Goal: Communication & Community: Answer question/provide support

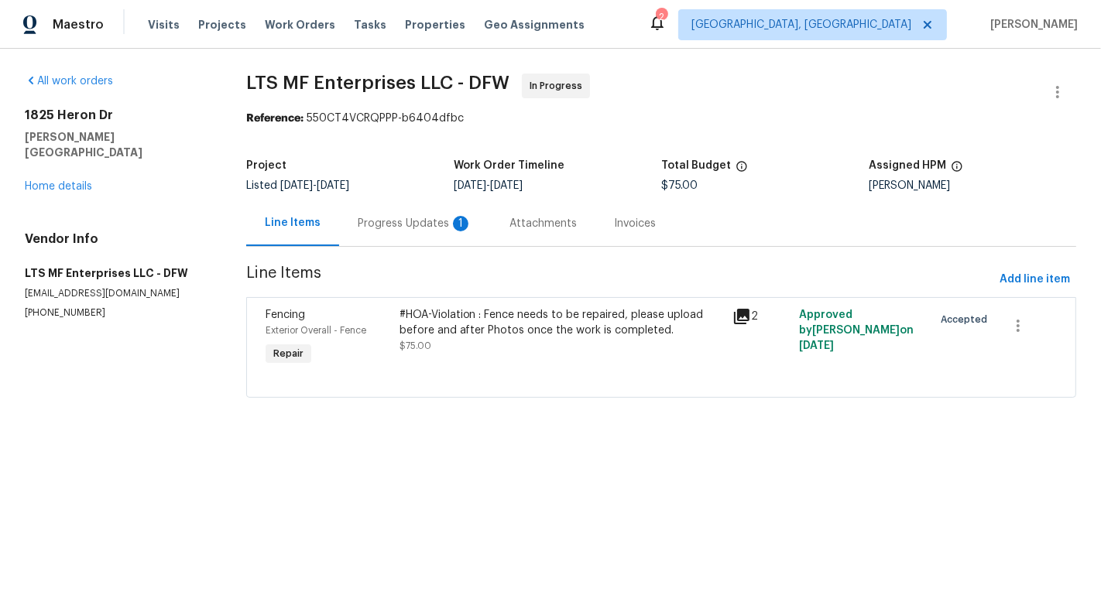
click at [423, 215] on div "Progress Updates 1" at bounding box center [415, 224] width 152 height 46
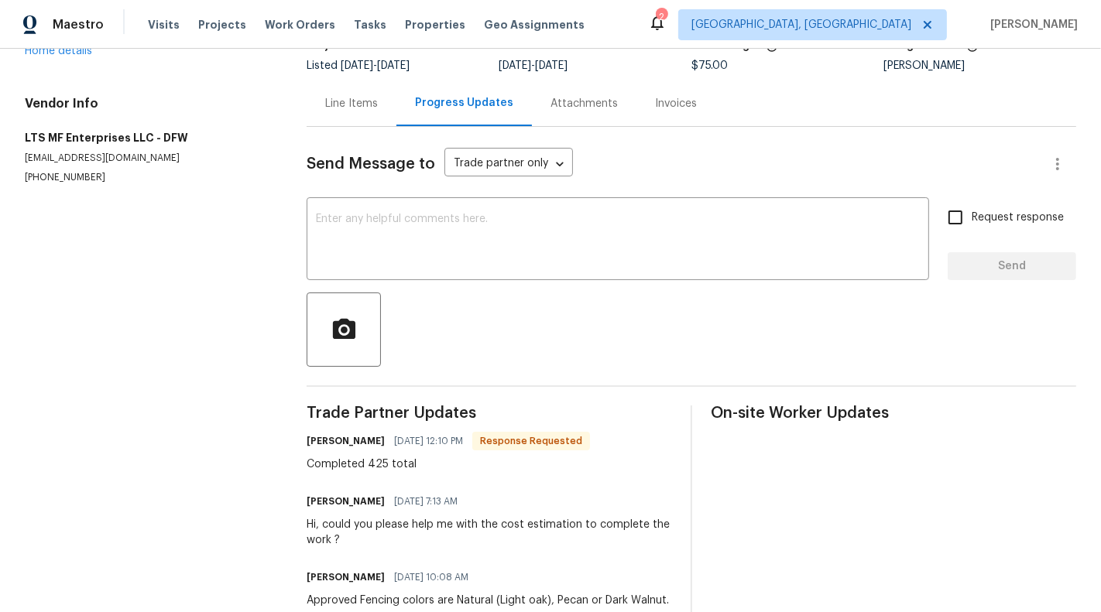
scroll to position [39, 0]
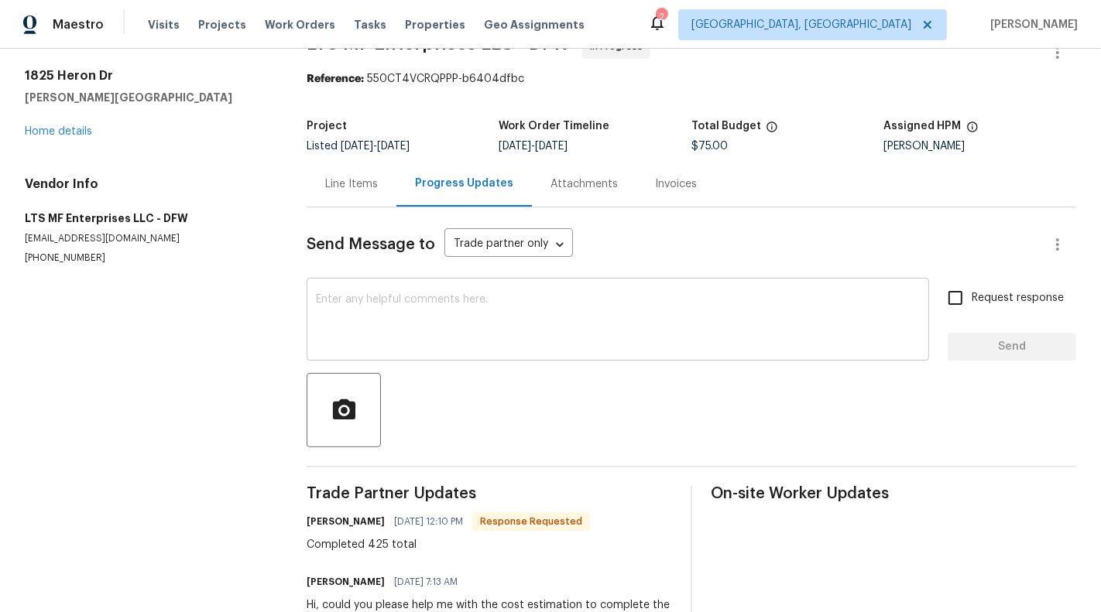
click at [547, 338] on textarea at bounding box center [618, 321] width 604 height 54
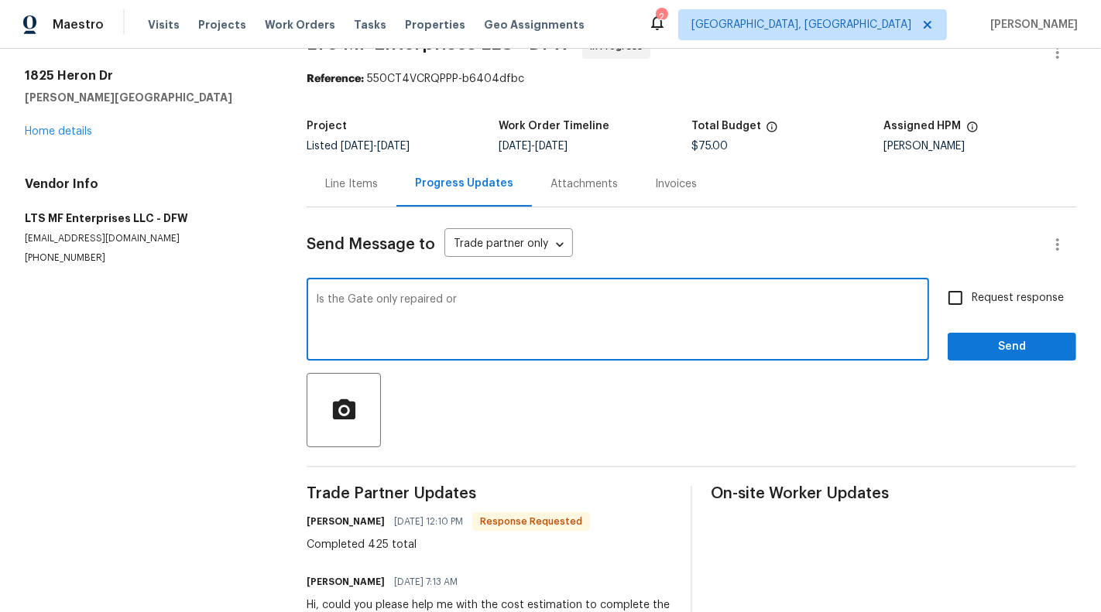
click at [406, 295] on textarea "Is the Gate only repaired or" at bounding box center [618, 321] width 604 height 54
type textarea "Is the Gate only repaired or"
click at [337, 186] on div "Line Items" at bounding box center [351, 184] width 53 height 15
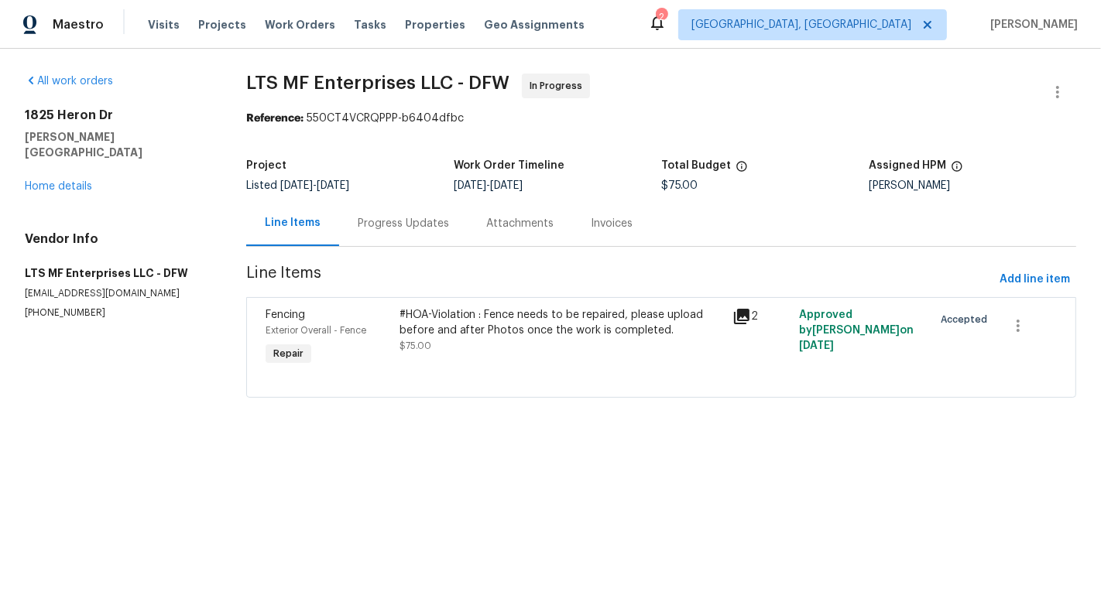
click at [433, 221] on div "Progress Updates" at bounding box center [403, 223] width 91 height 15
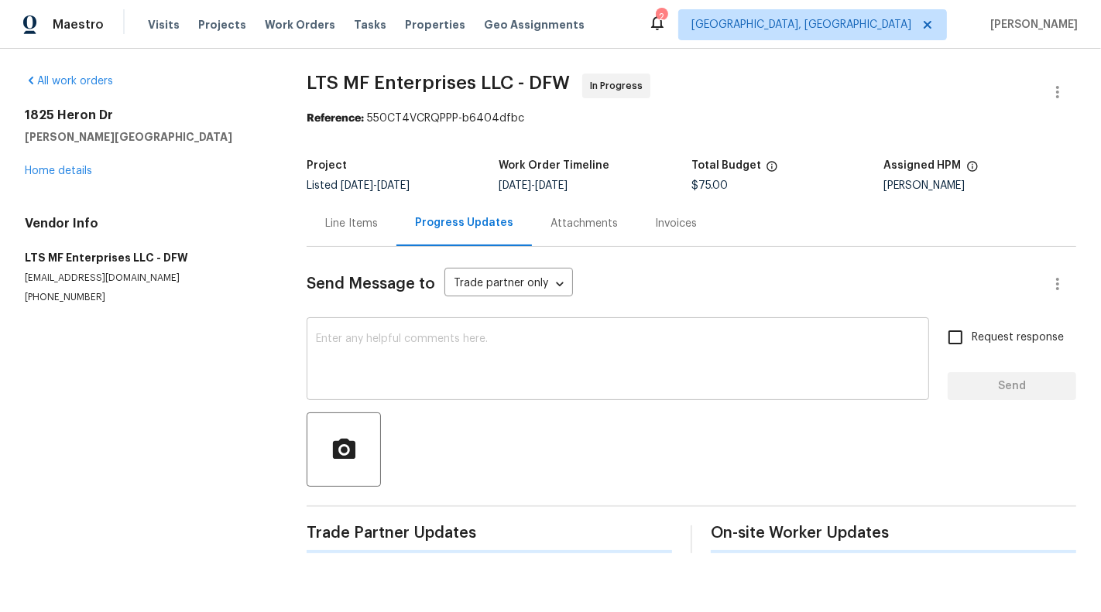
click at [403, 335] on textarea at bounding box center [618, 361] width 604 height 54
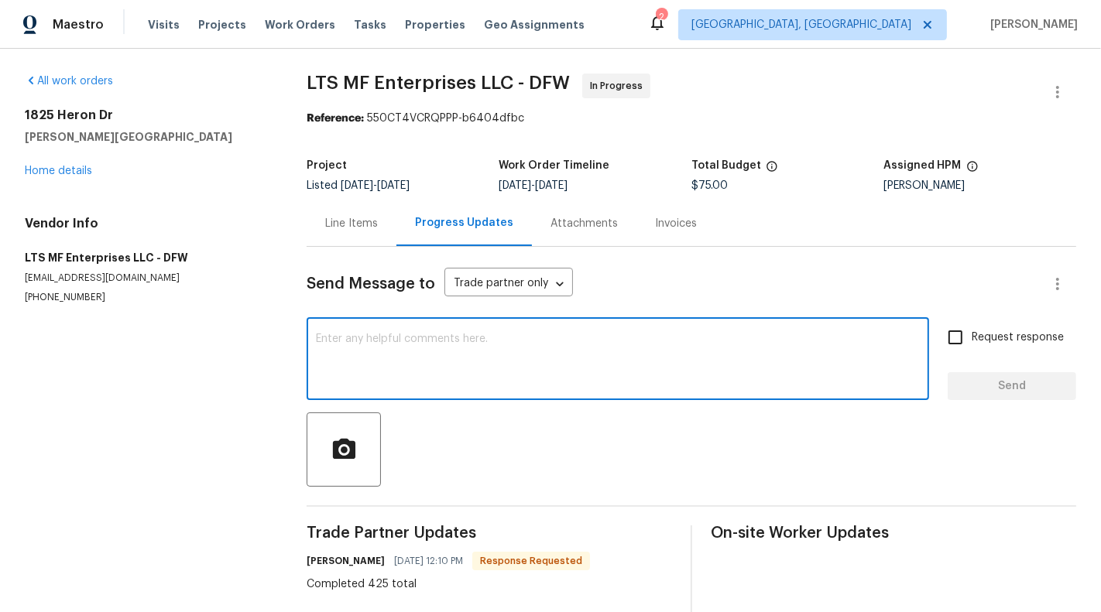
click at [403, 335] on textarea at bounding box center [618, 361] width 604 height 54
click at [350, 225] on div "Line Items" at bounding box center [351, 223] width 53 height 15
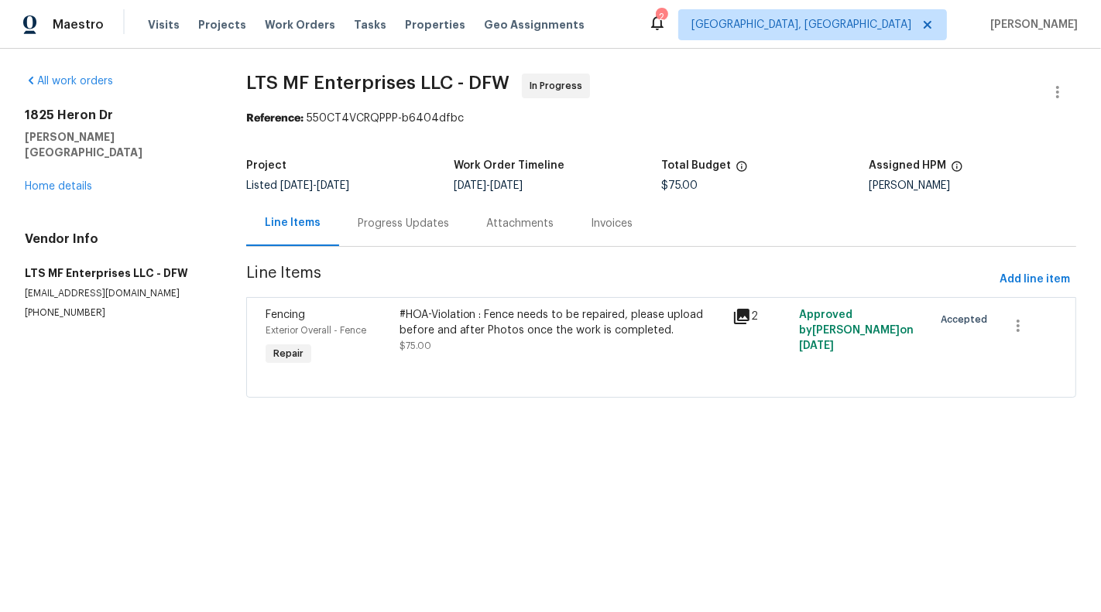
click at [525, 338] on div "#HOA-Violation : Fence needs to be repaired, please upload before and after Pho…" at bounding box center [561, 330] width 324 height 46
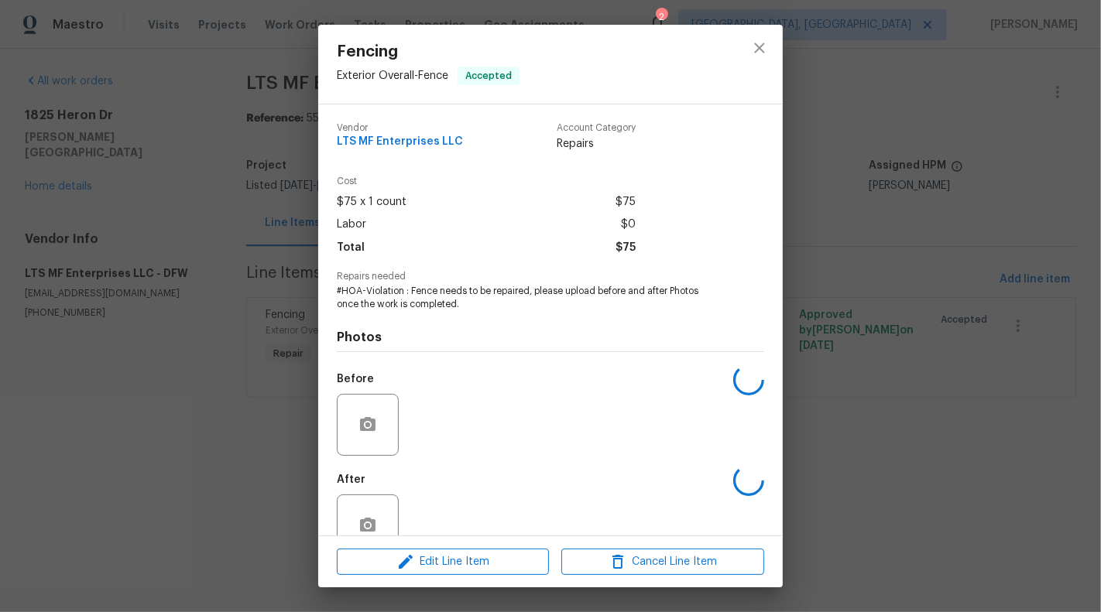
scroll to position [36, 0]
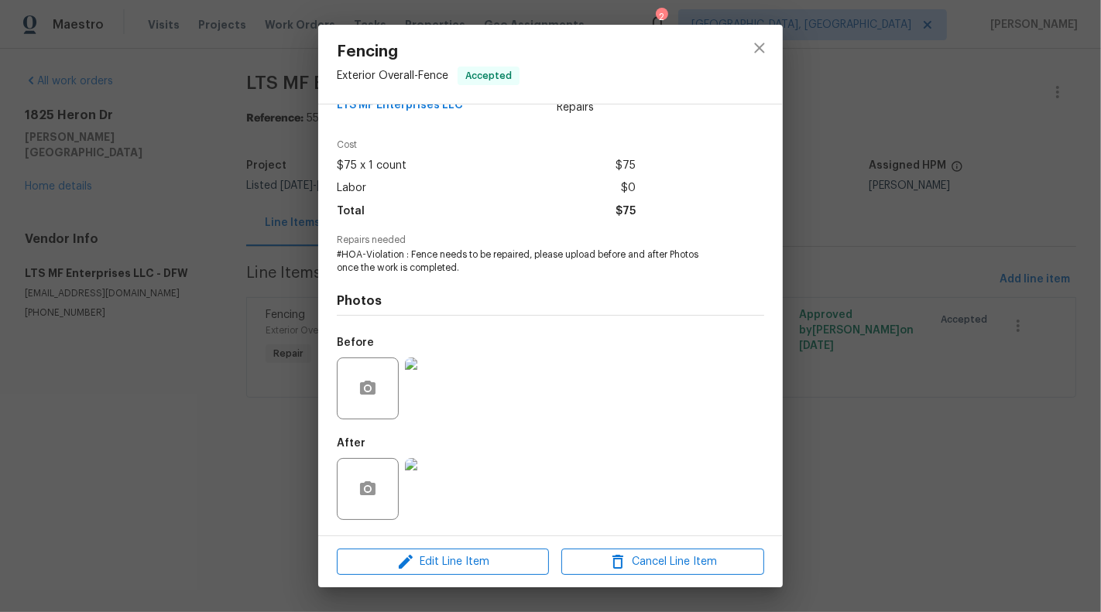
click at [444, 486] on img at bounding box center [436, 489] width 62 height 62
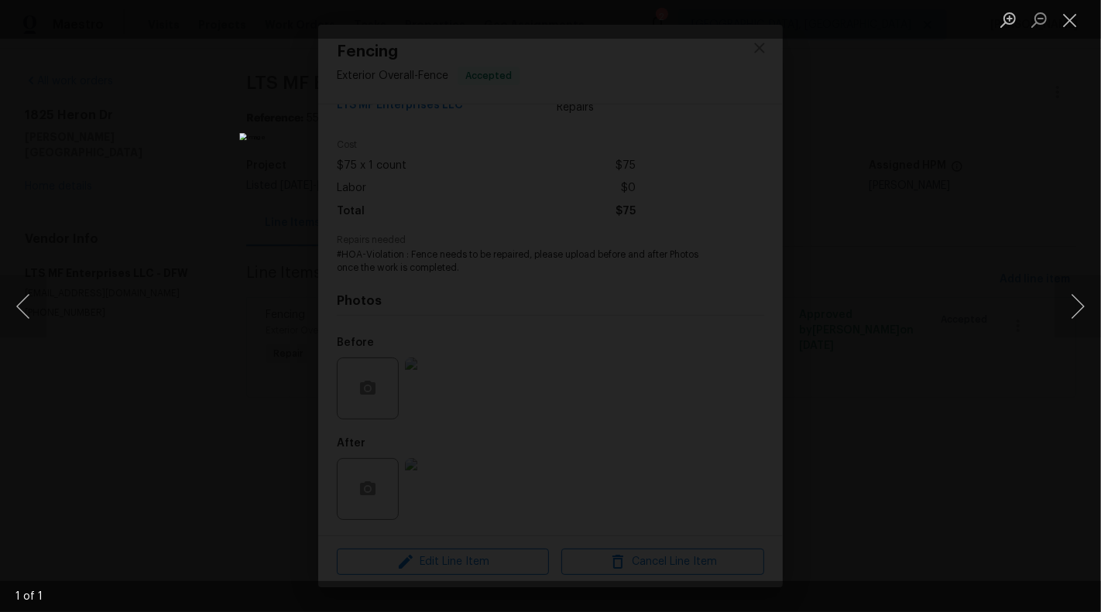
click at [1075, 34] on li "Lightbox" at bounding box center [1069, 19] width 31 height 39
click at [1064, 18] on button "Close lightbox" at bounding box center [1069, 19] width 31 height 27
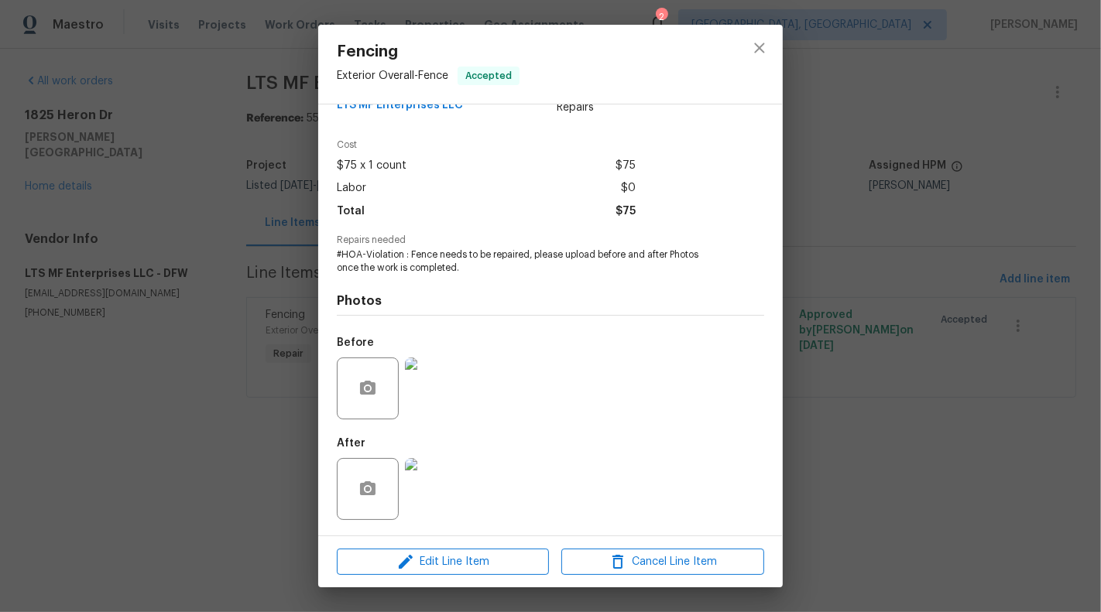
click at [155, 386] on div "Fencing Exterior Overall - Fence Accepted Vendor LTS MF Enterprises LLC Account…" at bounding box center [550, 306] width 1101 height 612
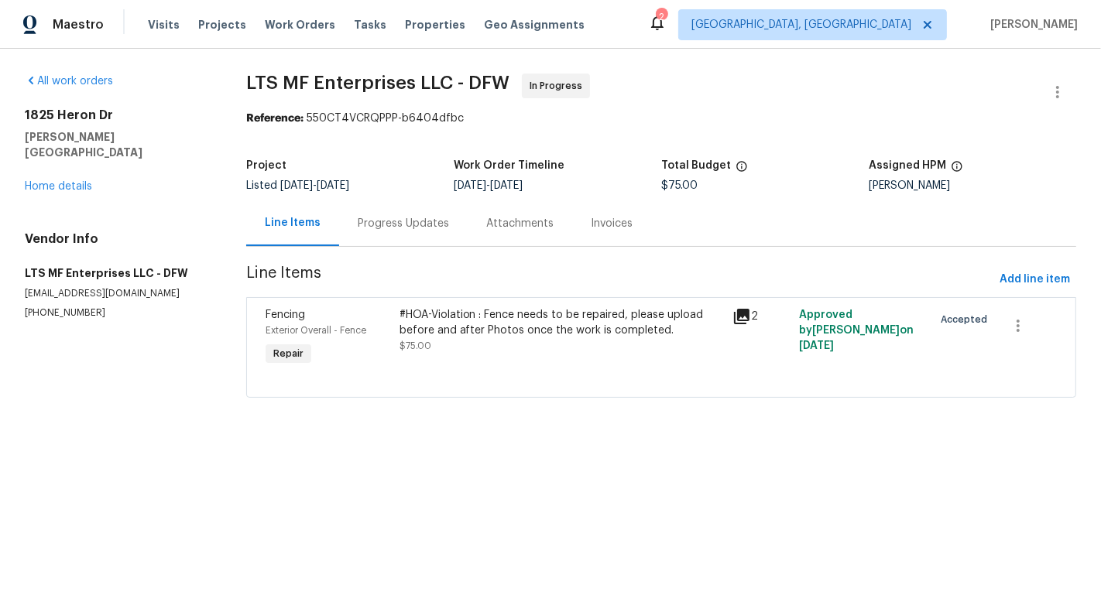
click at [387, 229] on div "Progress Updates" at bounding box center [403, 223] width 91 height 15
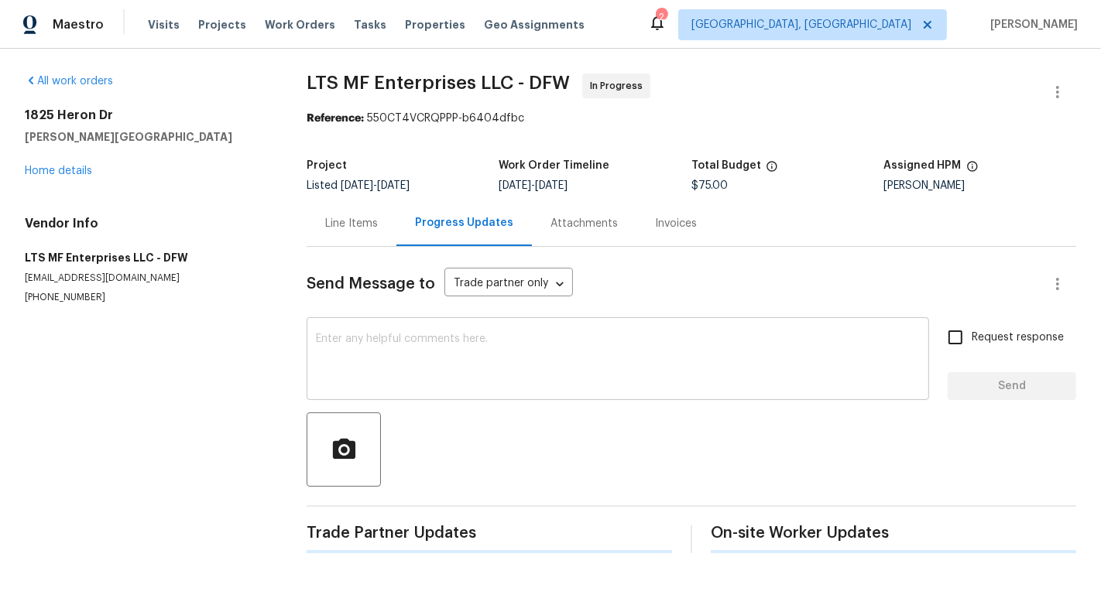
click at [391, 326] on div "x ​" at bounding box center [618, 360] width 622 height 79
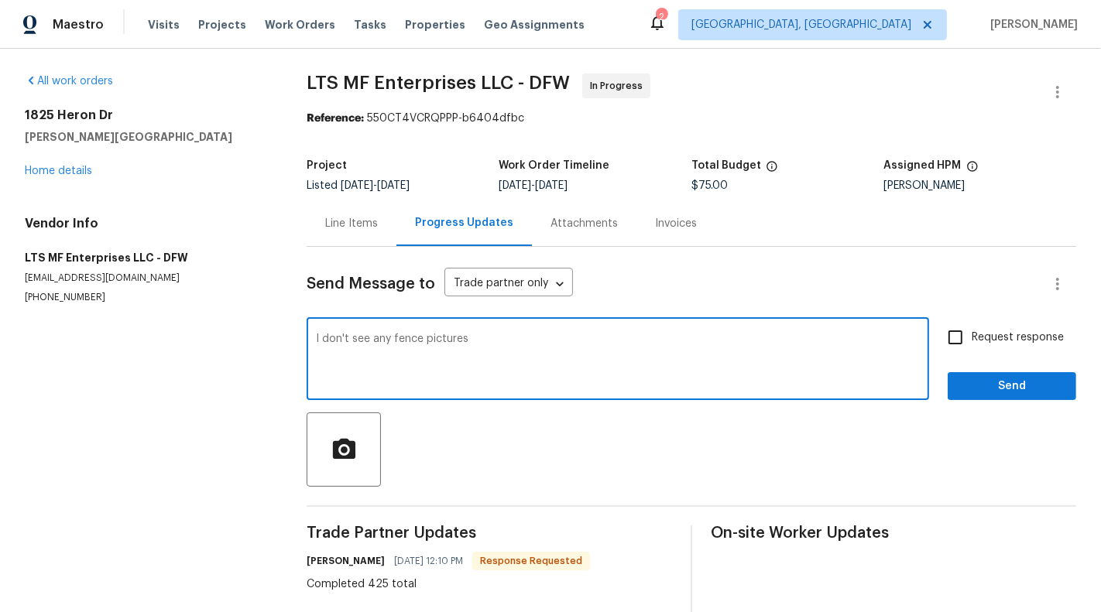
click at [389, 341] on textarea "I don't see any fence pictures" at bounding box center [618, 361] width 604 height 54
drag, startPoint x: 516, startPoint y: 341, endPoint x: 641, endPoint y: 341, distance: 125.4
click at [641, 341] on textarea "I don't see any full pictures of the fence pictures" at bounding box center [618, 361] width 604 height 54
click at [530, 338] on textarea "I don't see any full pictures of the fence, i can see only the gate. Could you …" at bounding box center [618, 361] width 604 height 54
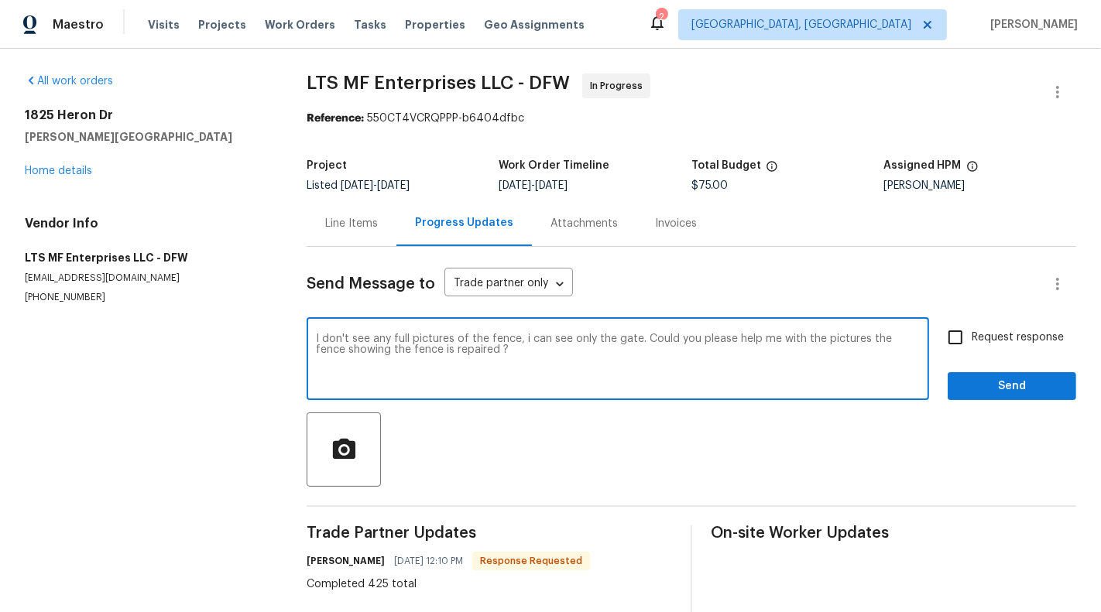
click at [530, 338] on textarea "I don't see any full pictures of the fence, i can see only the gate. Could you …" at bounding box center [618, 361] width 604 height 54
paste textarea "’t see any full pictures of the fence—only the gate is visible. Could you pleas…"
type textarea "I don’t see any full pictures of the fence—only the gate is visible. Could you …"
click at [1006, 333] on span "Request response" at bounding box center [1018, 338] width 92 height 16
click at [972, 333] on input "Request response" at bounding box center [955, 337] width 33 height 33
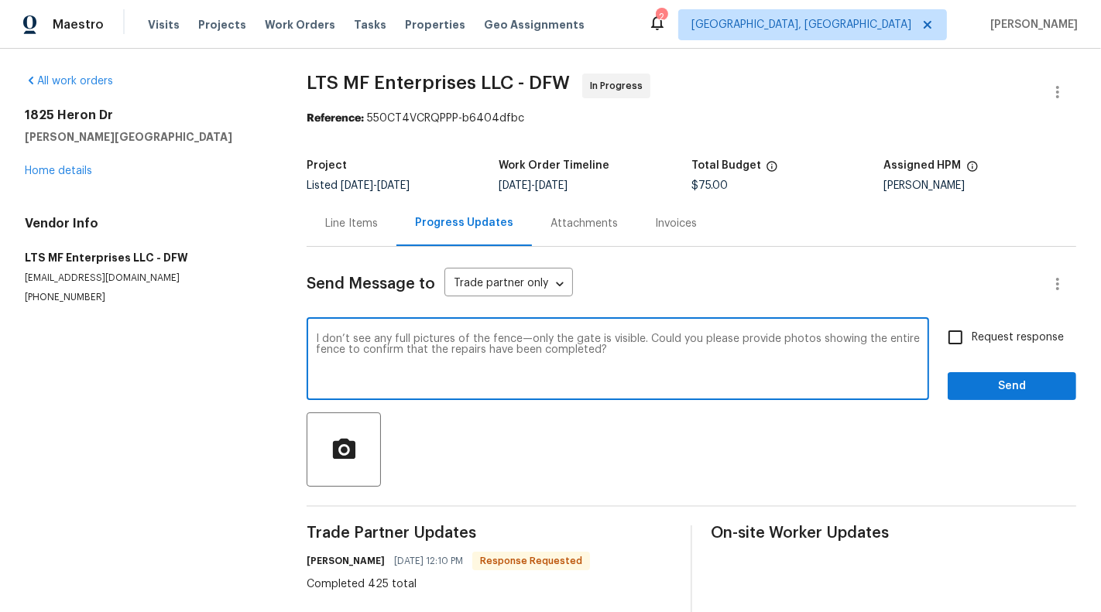
checkbox input "true"
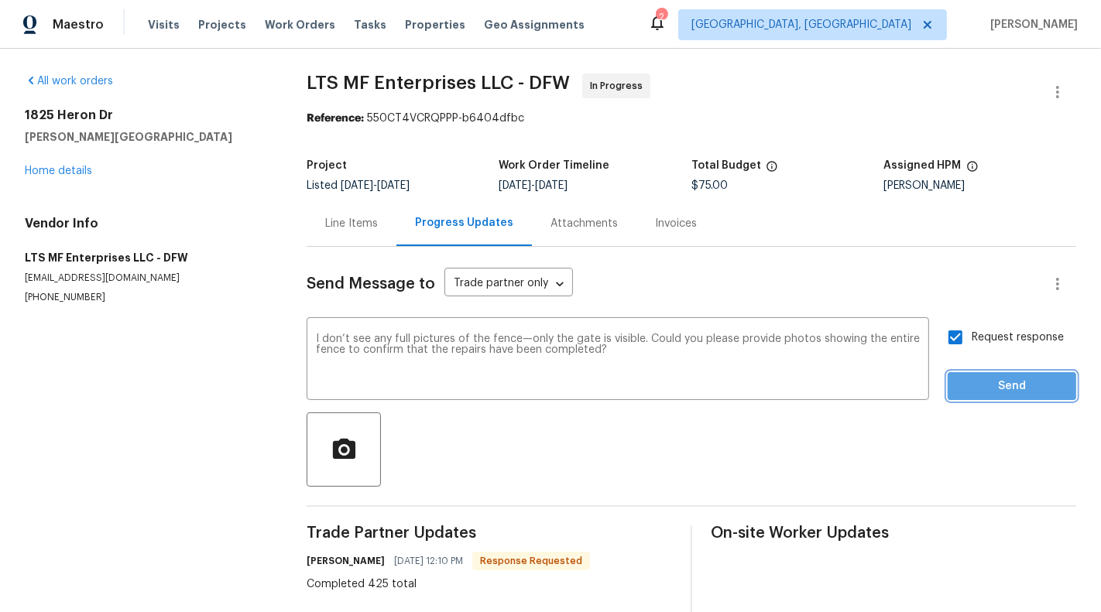
click at [1016, 387] on span "Send" at bounding box center [1012, 386] width 104 height 19
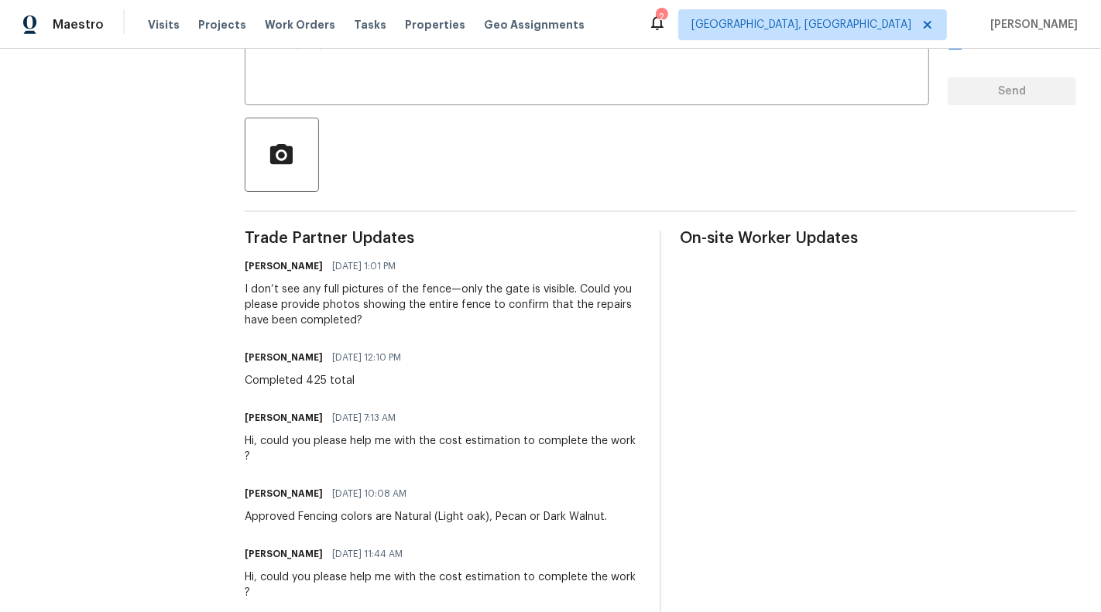
scroll to position [152, 0]
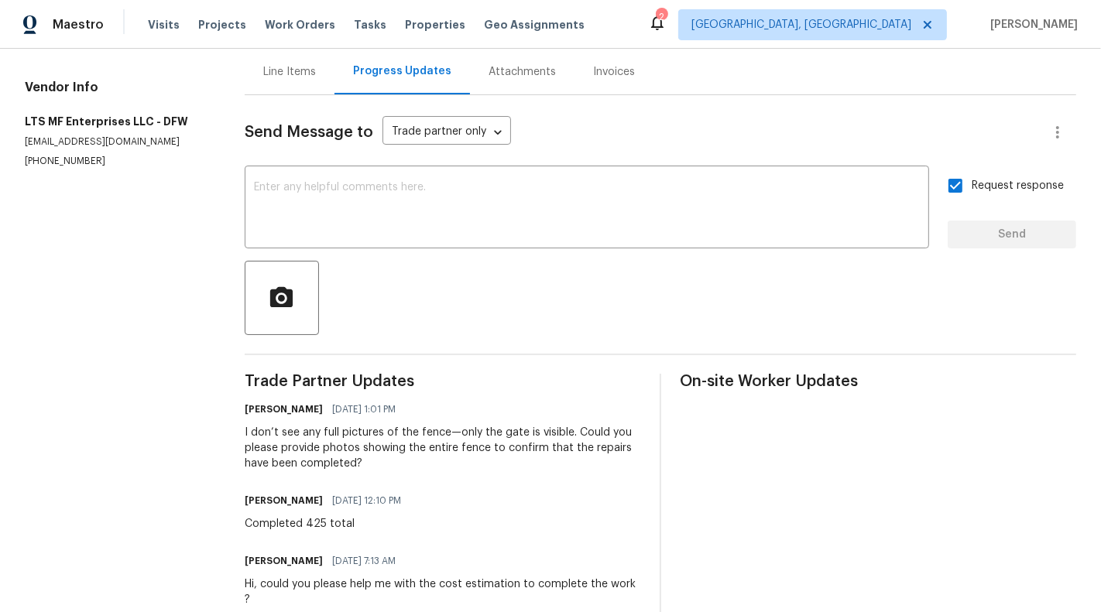
click at [294, 95] on div "Send Message to Trade partner only Trade partner only ​ x ​ Request response Se…" at bounding box center [660, 428] width 831 height 667
click at [291, 86] on div "Line Items" at bounding box center [290, 72] width 90 height 46
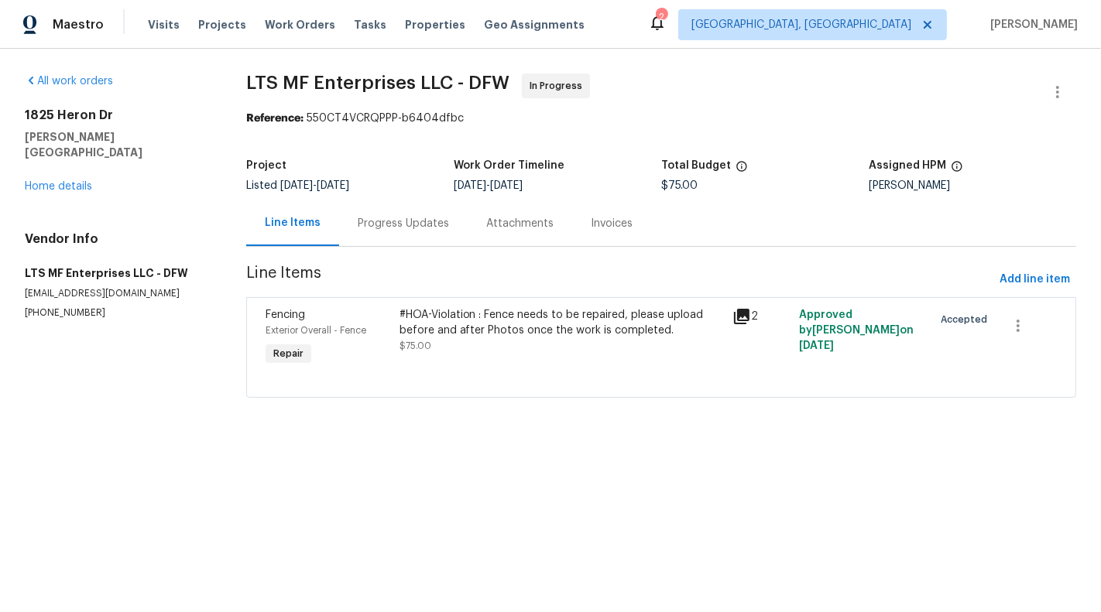
click at [599, 330] on div "#HOA-Violation : Fence needs to be repaired, please upload before and after Pho…" at bounding box center [561, 322] width 324 height 31
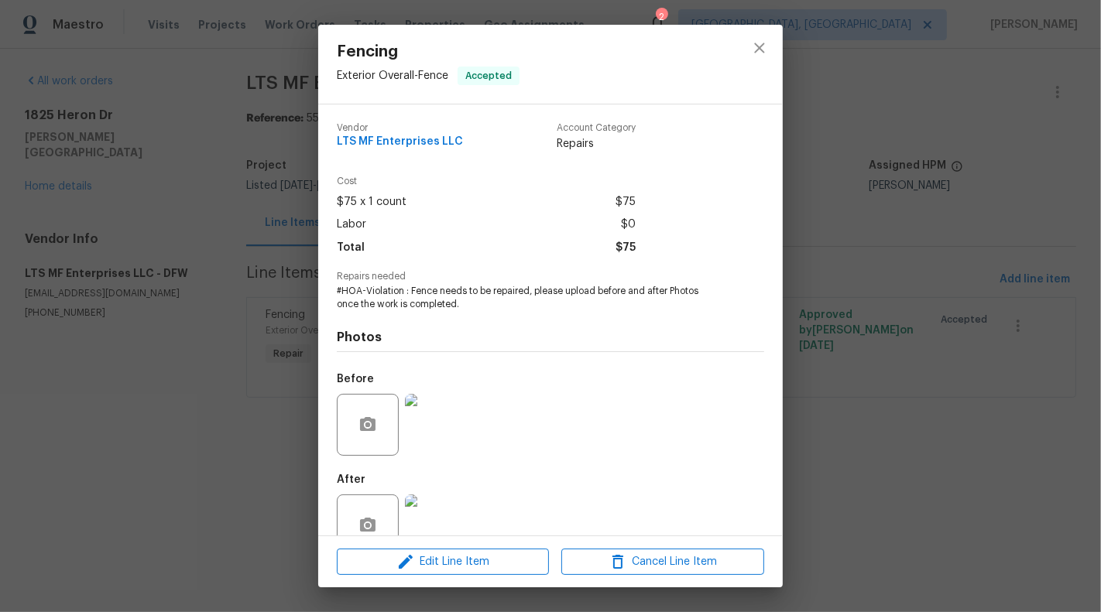
scroll to position [36, 0]
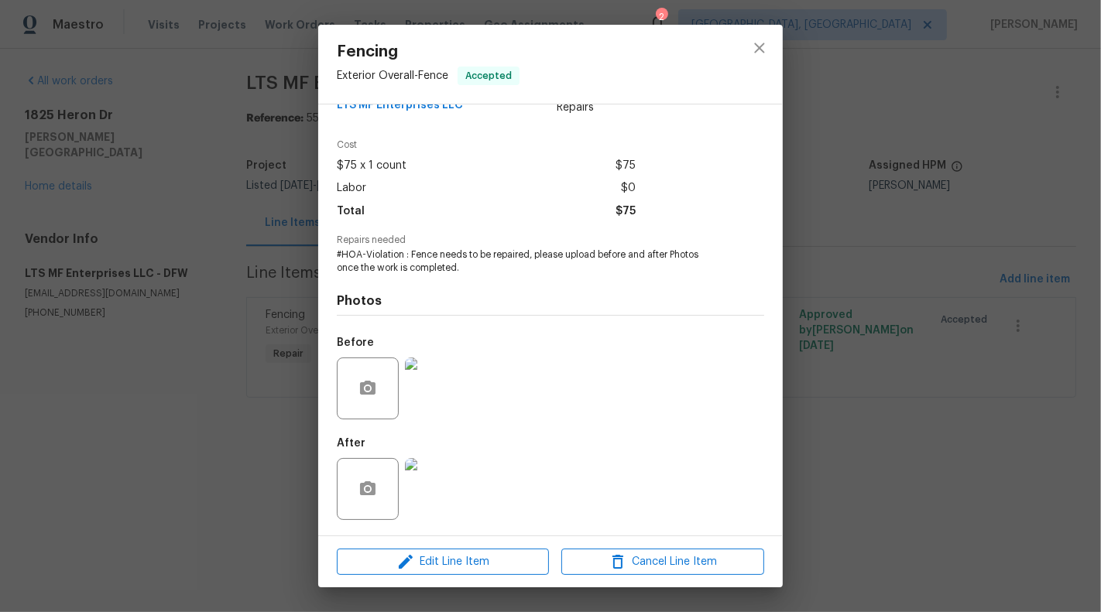
click at [427, 381] on img at bounding box center [436, 389] width 62 height 62
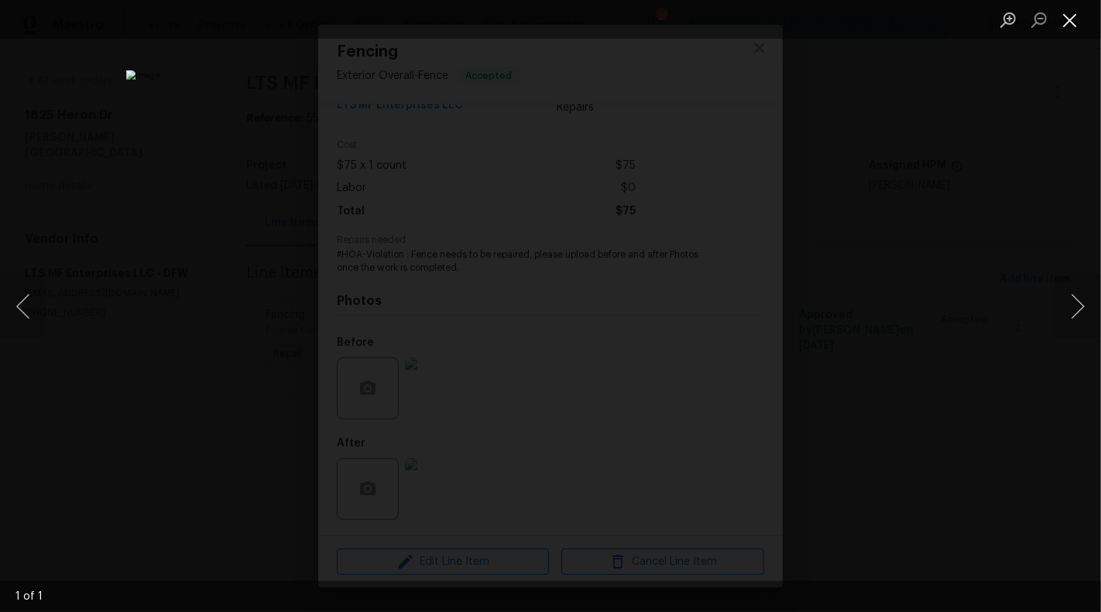
click at [1064, 31] on button "Close lightbox" at bounding box center [1069, 19] width 31 height 27
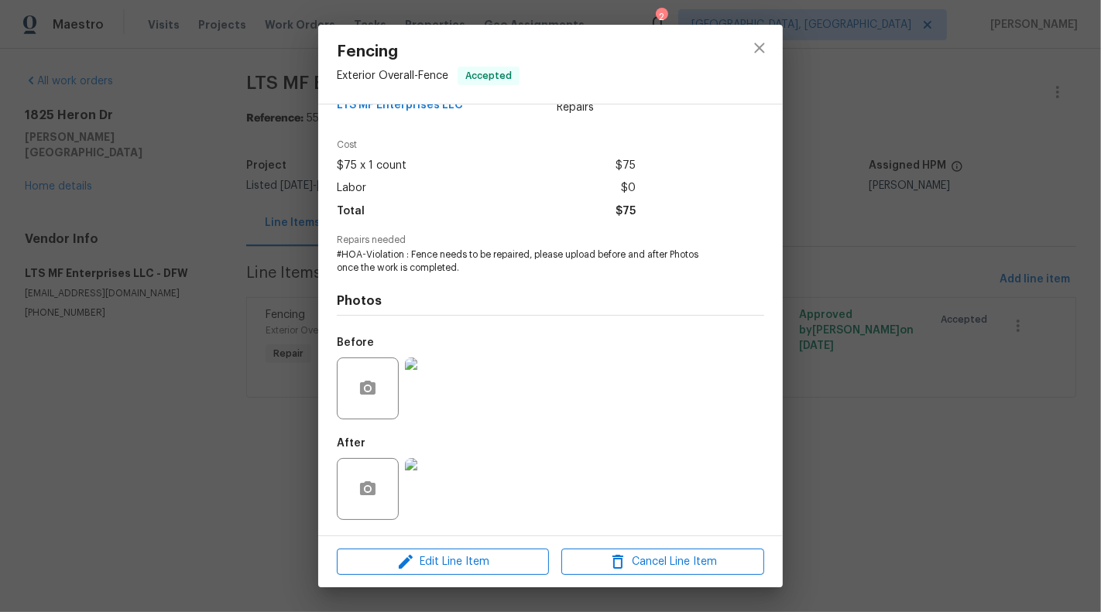
click at [447, 490] on img at bounding box center [436, 489] width 62 height 62
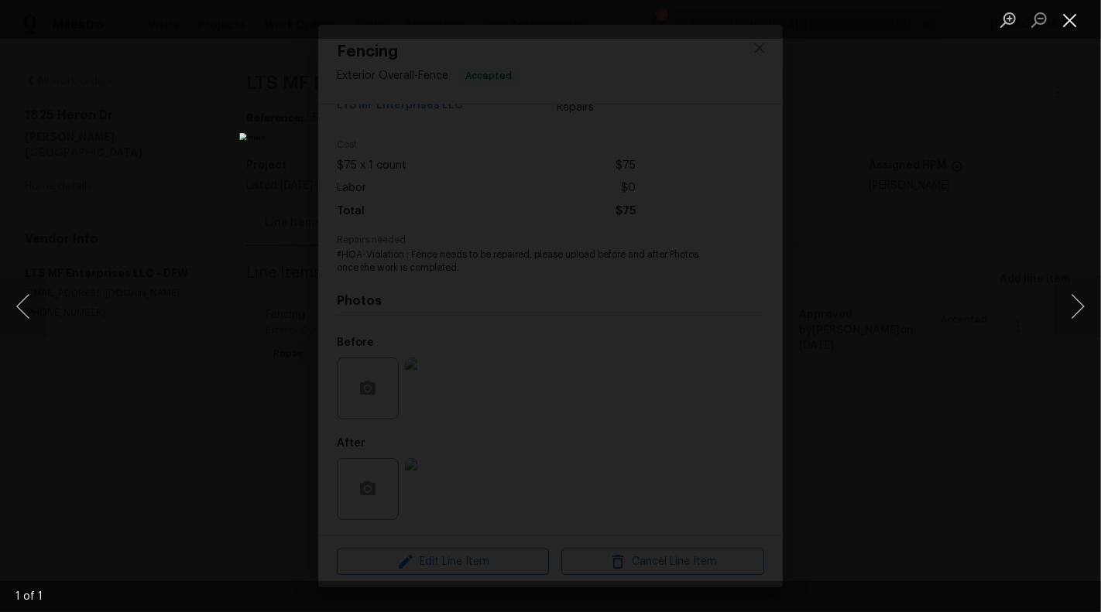
click at [1066, 31] on button "Close lightbox" at bounding box center [1069, 19] width 31 height 27
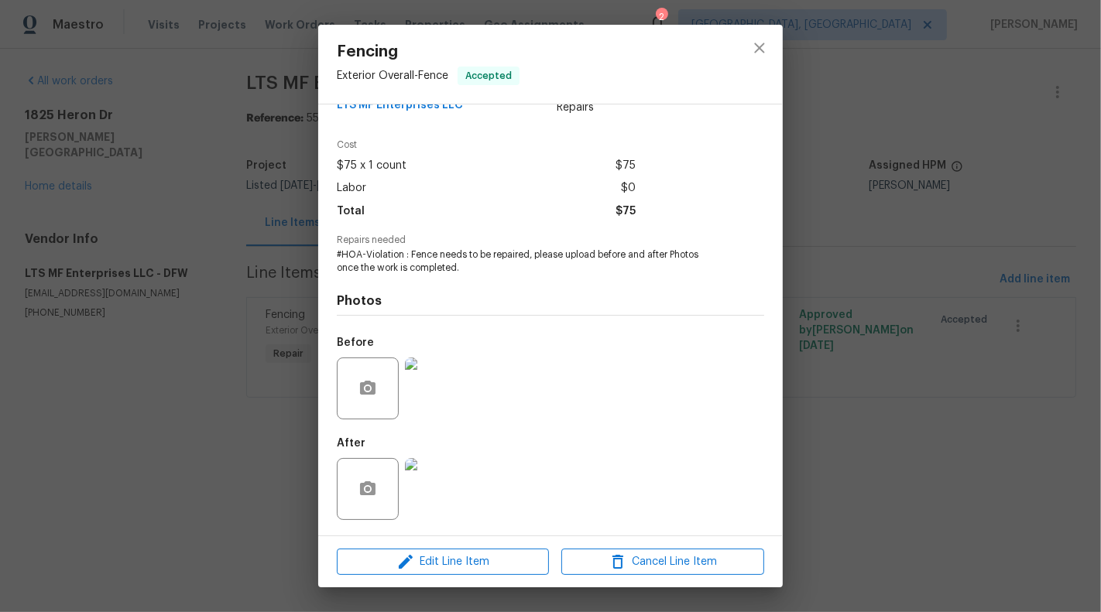
click at [68, 311] on div "Fencing Exterior Overall - Fence Accepted Vendor LTS MF Enterprises LLC Account…" at bounding box center [550, 306] width 1101 height 612
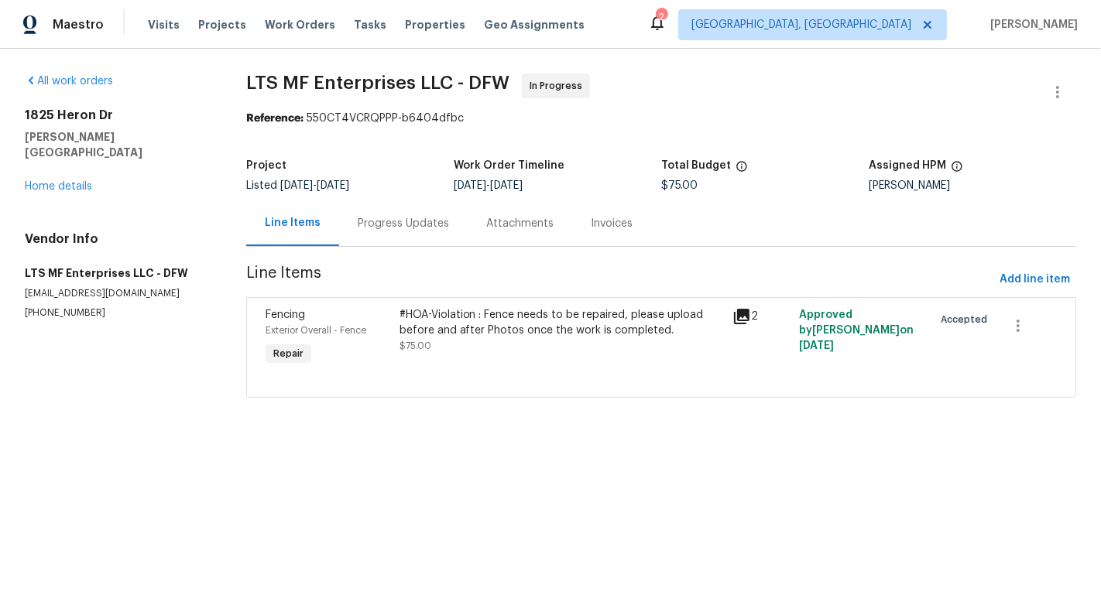
click at [395, 219] on div "Progress Updates" at bounding box center [403, 223] width 91 height 15
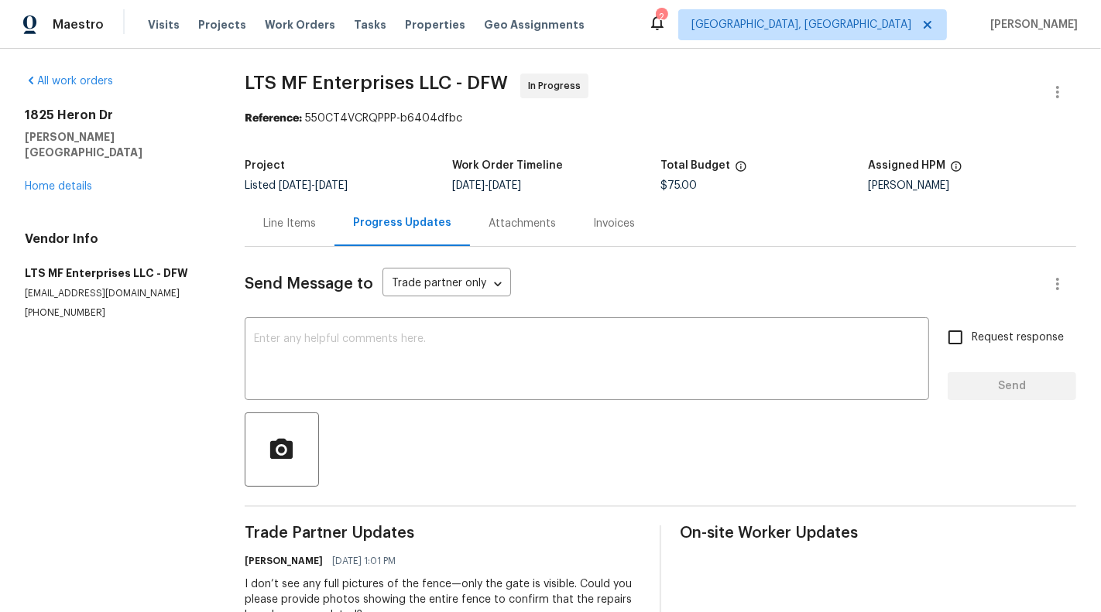
scroll to position [159, 0]
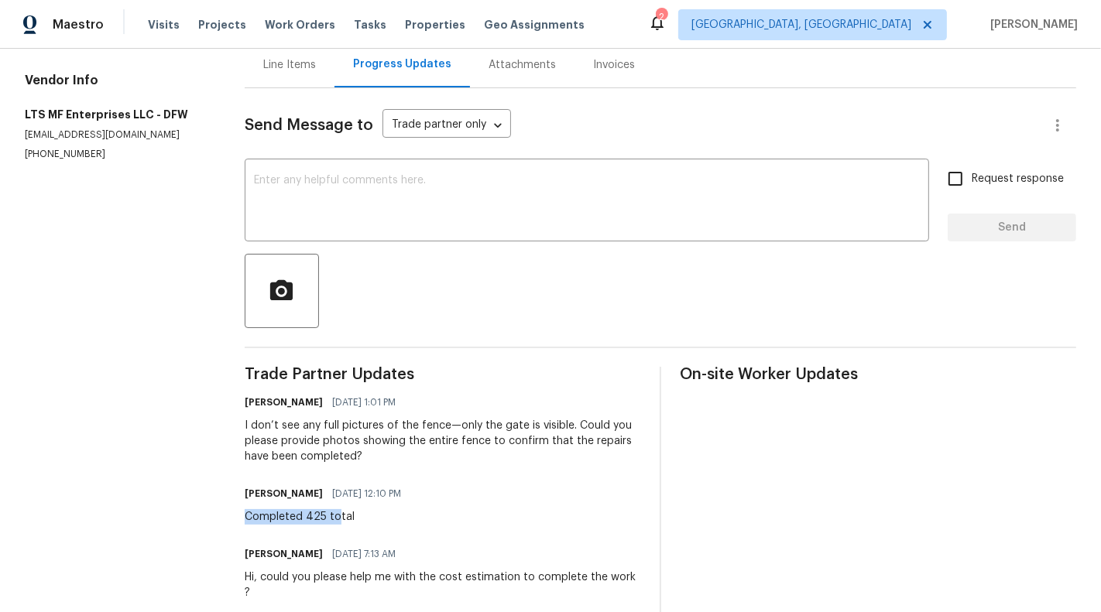
drag, startPoint x: 241, startPoint y: 516, endPoint x: 337, endPoint y: 516, distance: 96.0
click at [338, 516] on div "All work orders [STREET_ADDRESS][PERSON_NAME] Home details Vendor Info LTS MF E…" at bounding box center [550, 335] width 1101 height 890
click at [38, 129] on p "[EMAIL_ADDRESS][DOMAIN_NAME]" at bounding box center [116, 135] width 183 height 13
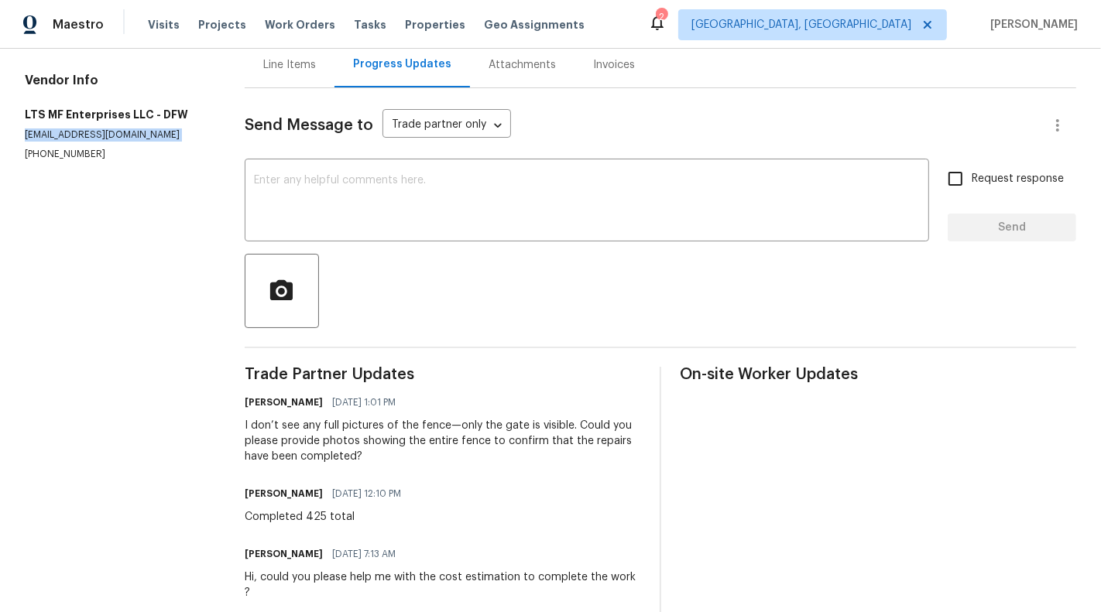
copy p "[EMAIL_ADDRESS][DOMAIN_NAME]"
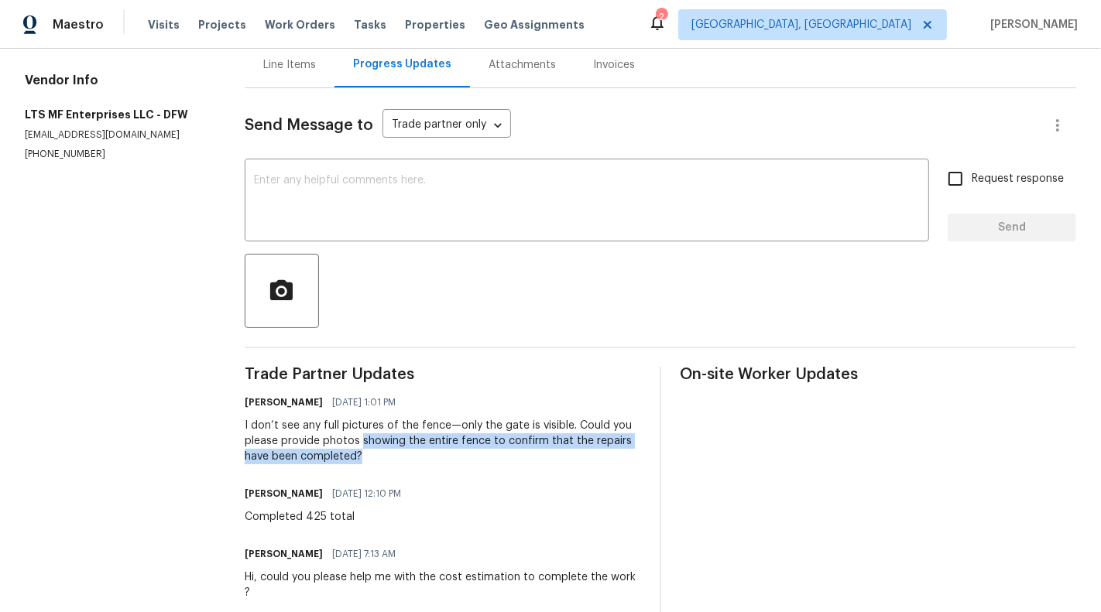
copy div "showing the entire fence to confirm that the repairs have been completed?"
drag, startPoint x: 365, startPoint y: 441, endPoint x: 562, endPoint y: 461, distance: 198.4
click at [562, 461] on div "I don’t see any full pictures of the fence—only the gate is visible. Could you …" at bounding box center [443, 441] width 396 height 46
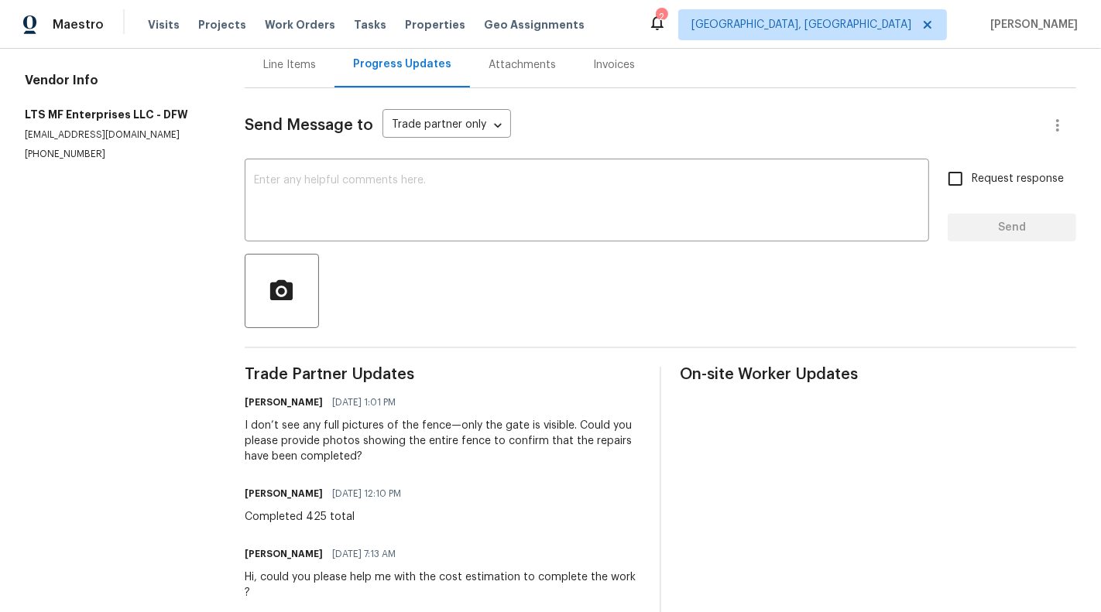
click at [316, 444] on div "I don’t see any full pictures of the fence—only the gate is visible. Could you …" at bounding box center [443, 441] width 396 height 46
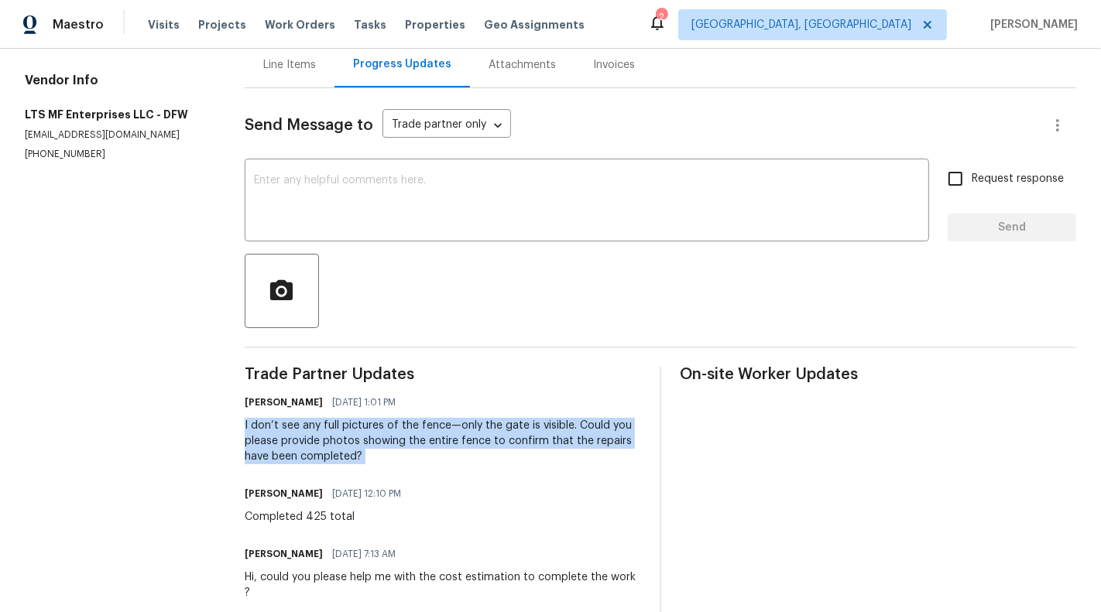
click at [316, 444] on div "I don’t see any full pictures of the fence—only the gate is visible. Could you …" at bounding box center [443, 441] width 396 height 46
copy div "I don’t see any full pictures of the fence—only the gate is visible. Could you …"
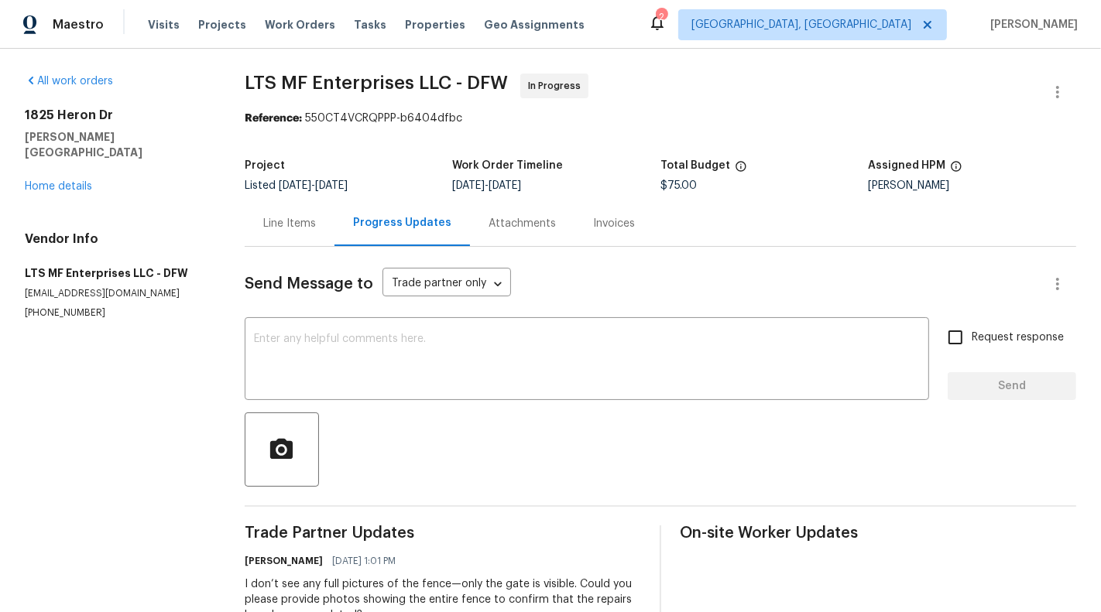
click at [310, 242] on div "Line Items" at bounding box center [290, 224] width 90 height 46
